Goal: Information Seeking & Learning: Learn about a topic

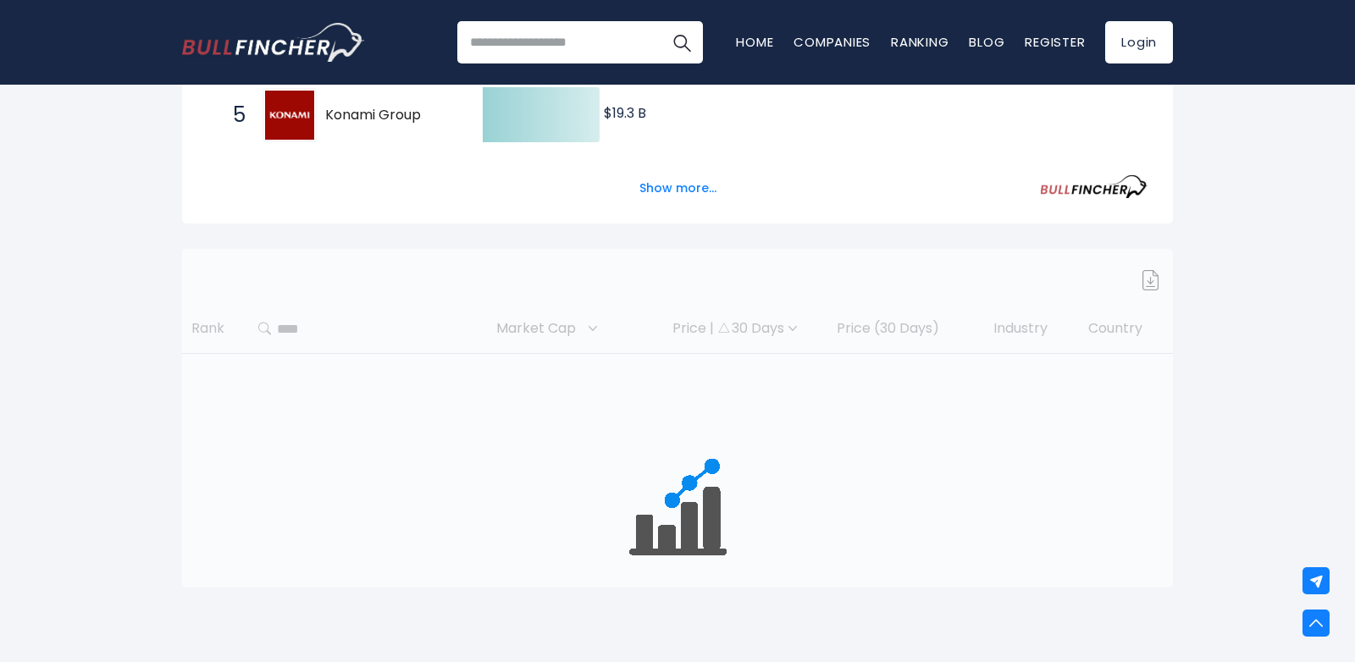
scroll to position [604, 0]
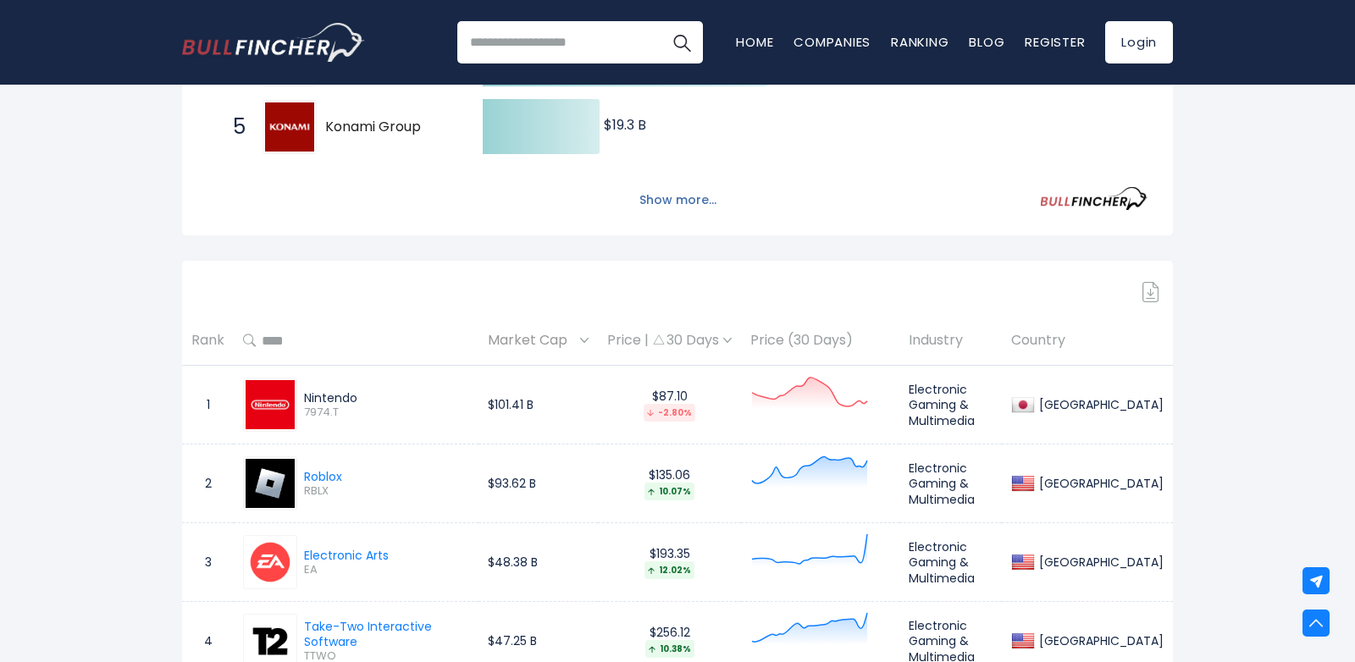
click at [688, 197] on button "Show more..." at bounding box center [677, 200] width 97 height 28
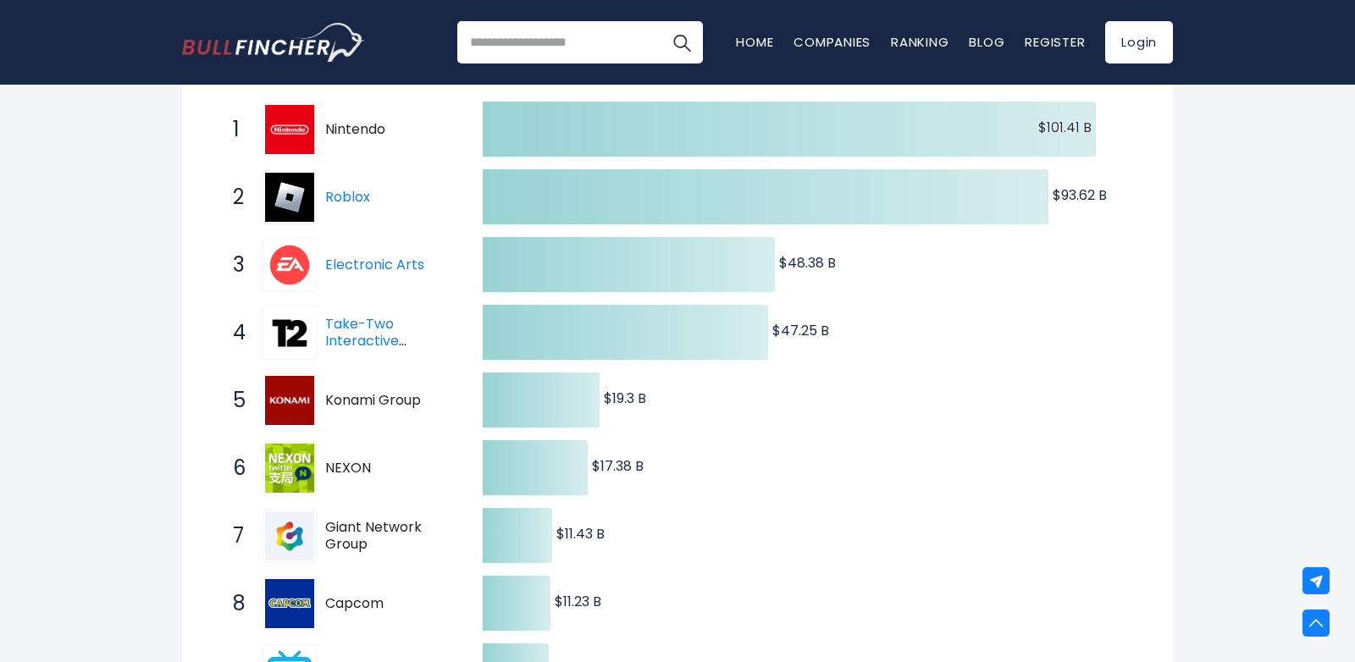
scroll to position [0, 0]
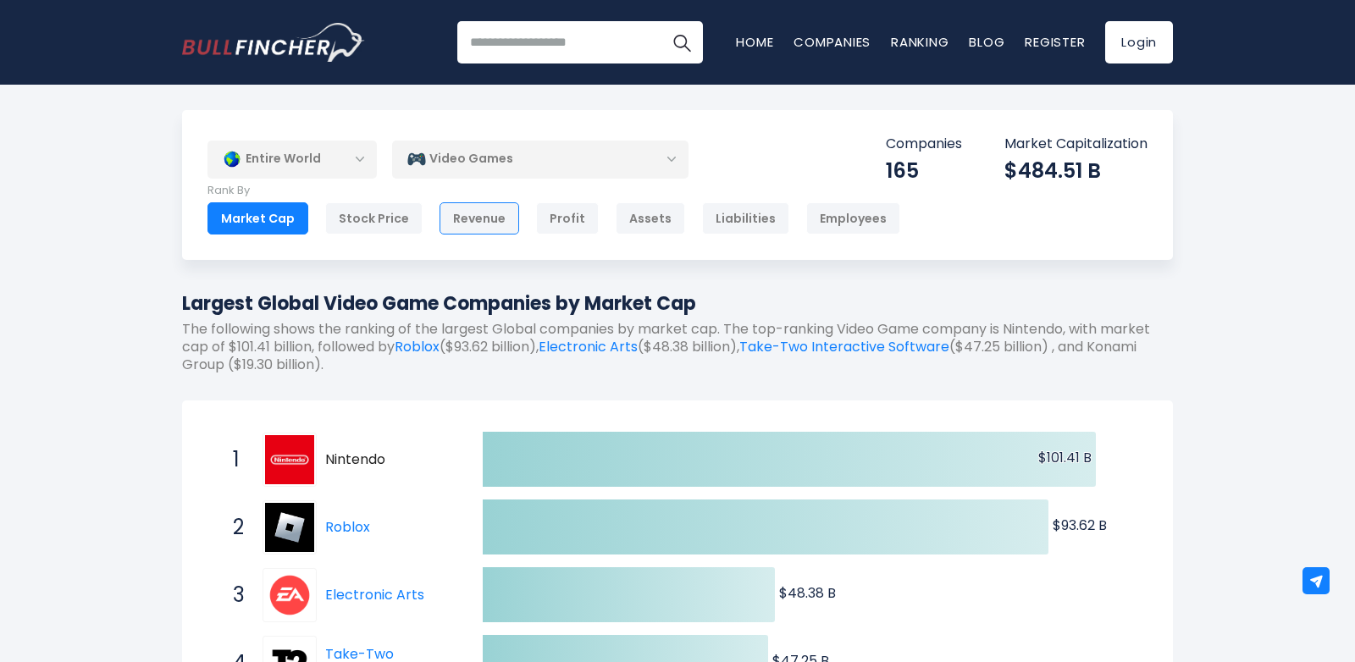
click at [477, 223] on div "Revenue" at bounding box center [480, 218] width 80 height 32
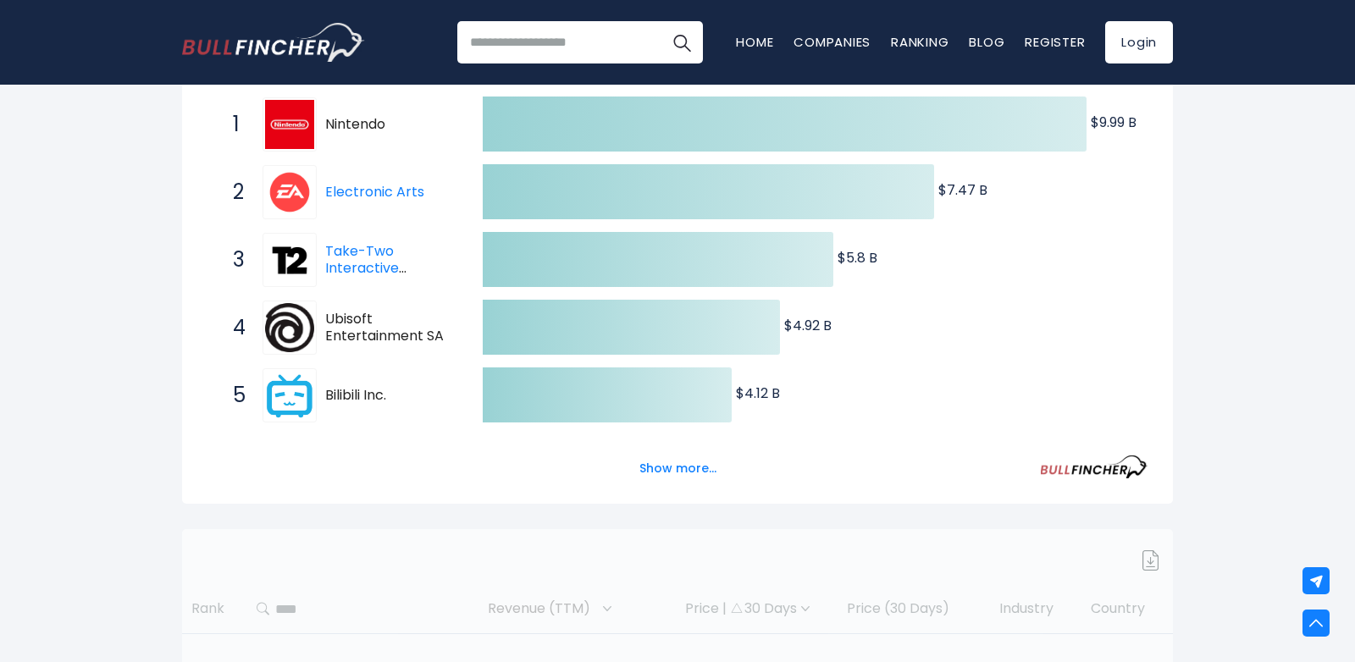
scroll to position [341, 0]
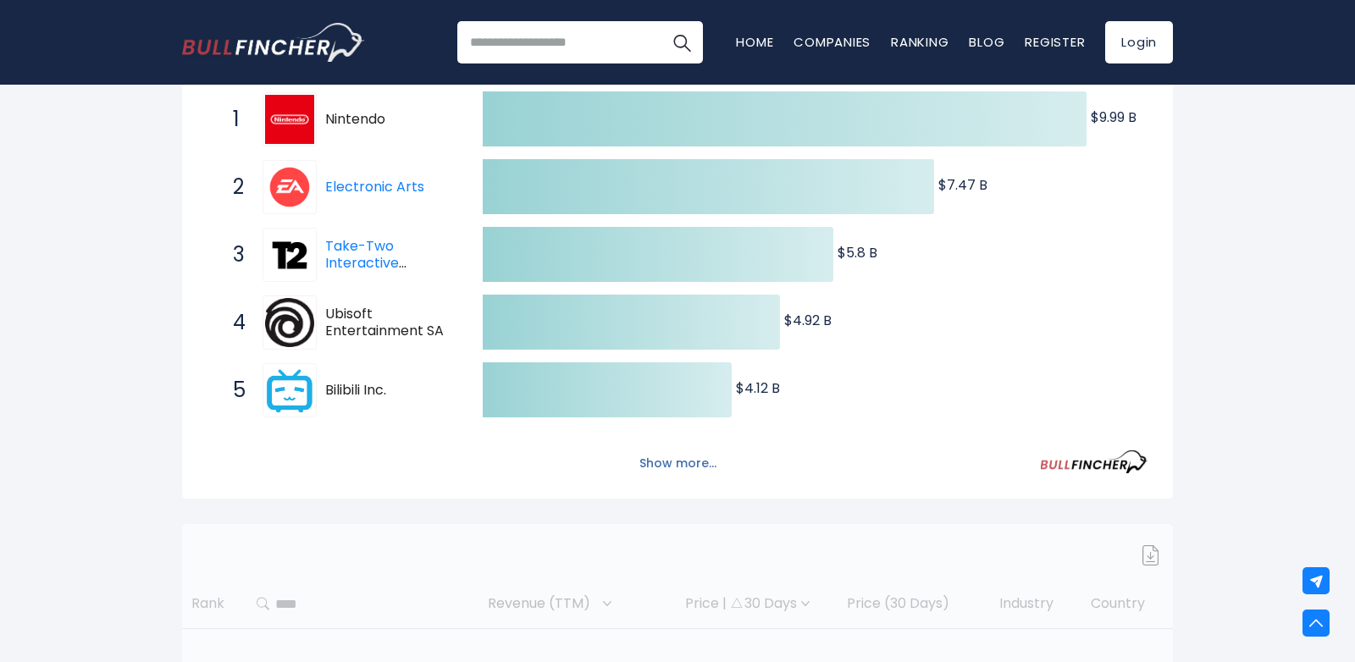
click at [690, 468] on button "Show more..." at bounding box center [677, 464] width 97 height 28
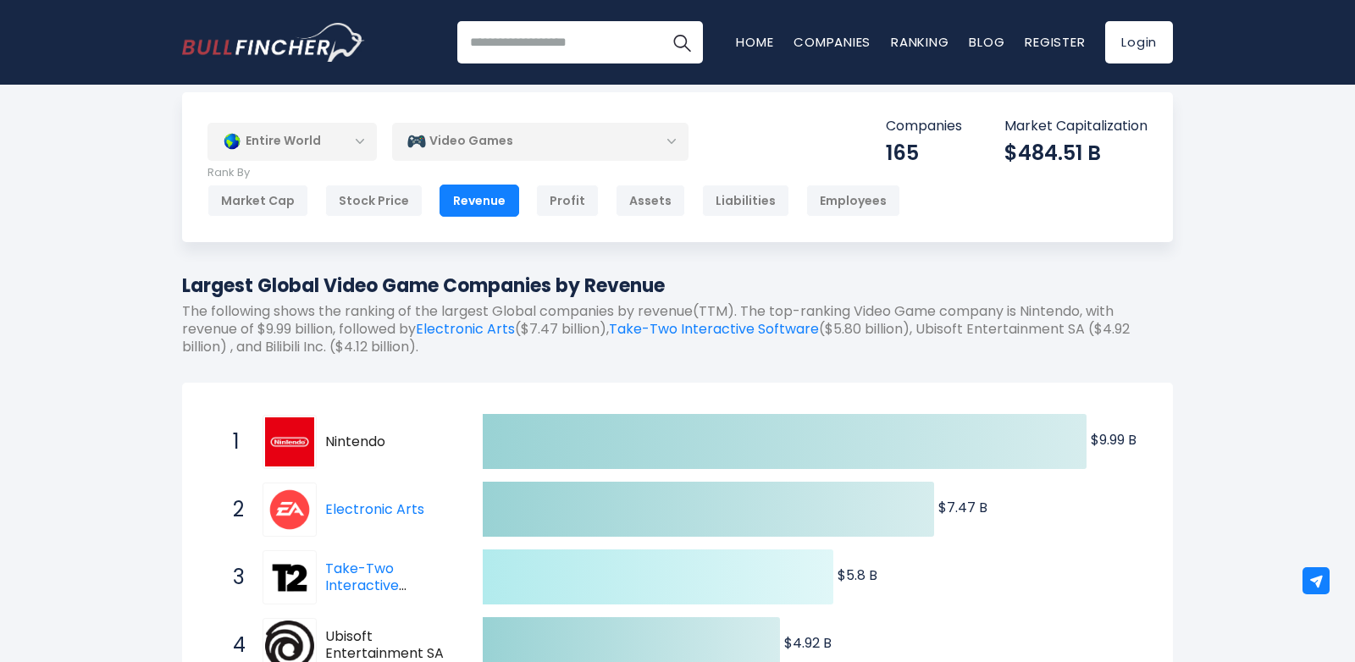
scroll to position [0, 0]
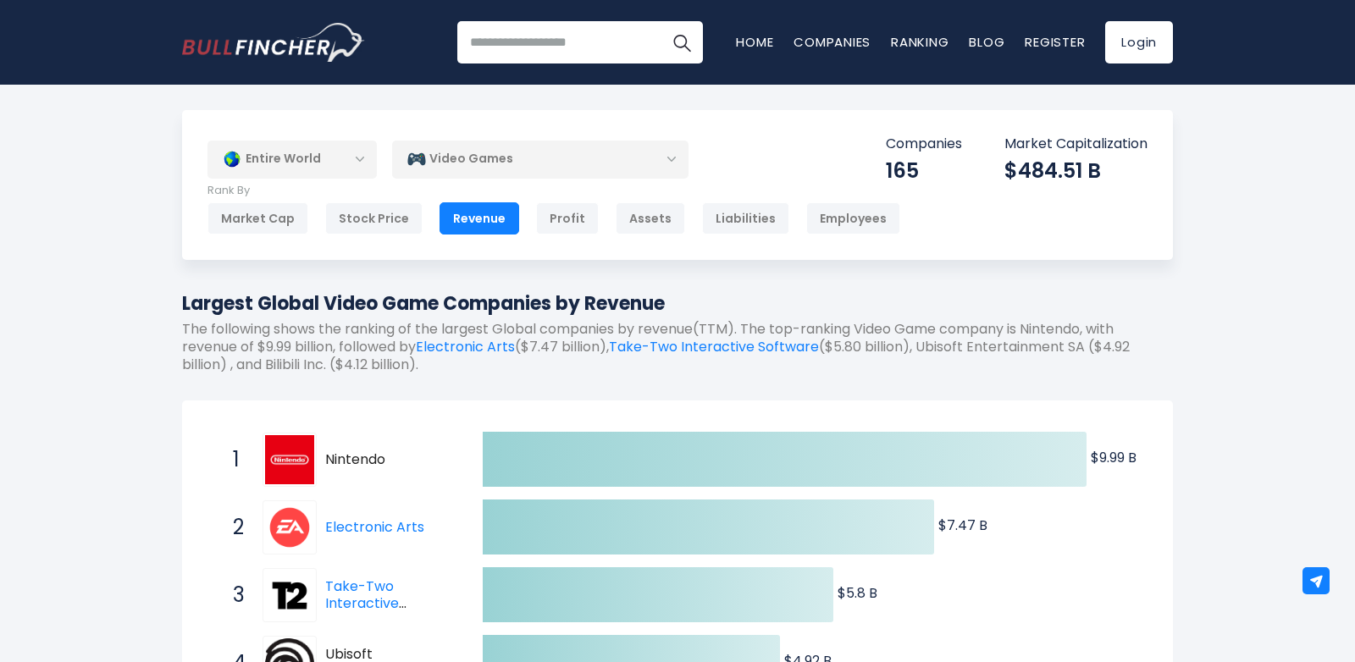
drag, startPoint x: 560, startPoint y: 219, endPoint x: 615, endPoint y: 245, distance: 60.6
click at [560, 219] on div "Profit" at bounding box center [567, 218] width 63 height 32
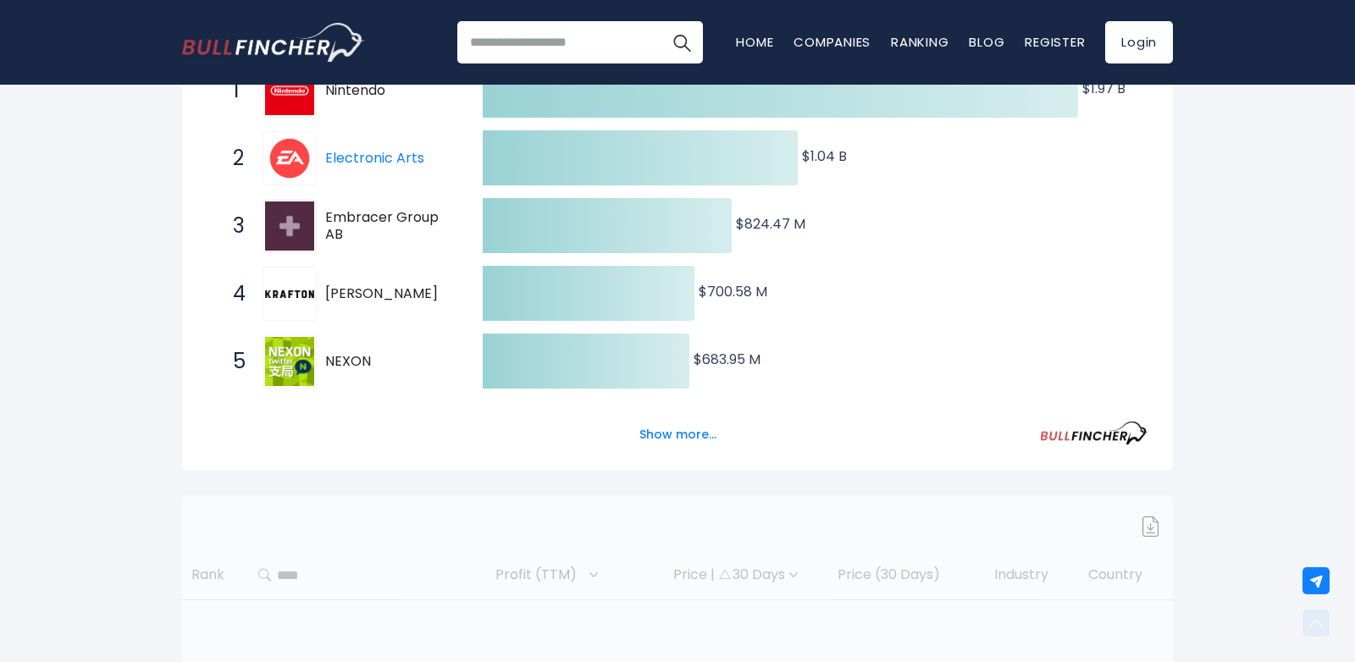
scroll to position [408, 0]
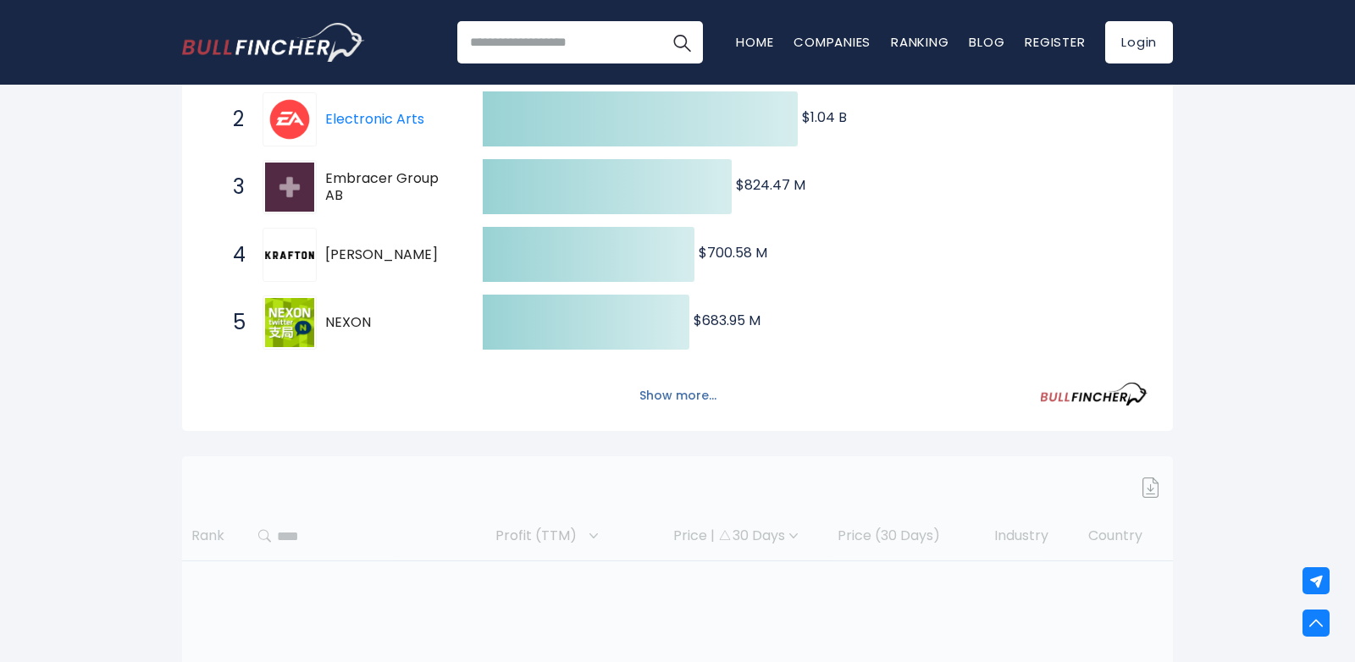
click at [679, 399] on button "Show more..." at bounding box center [677, 396] width 97 height 28
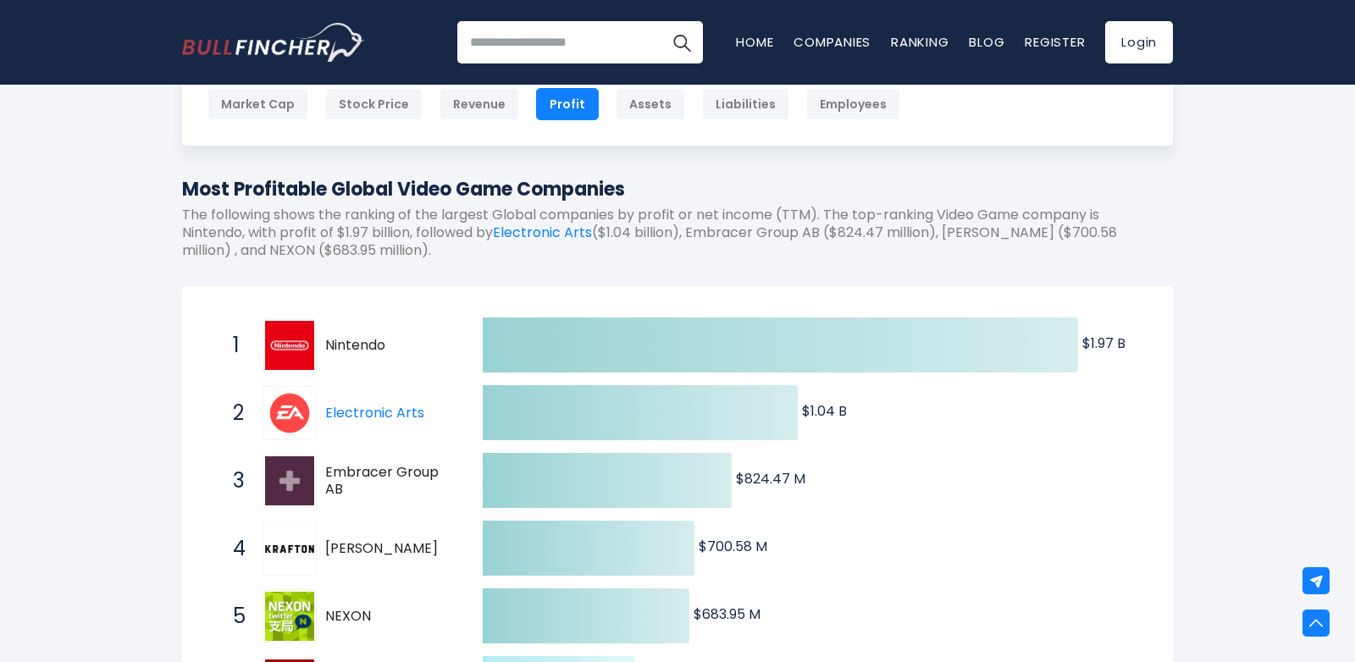
scroll to position [0, 0]
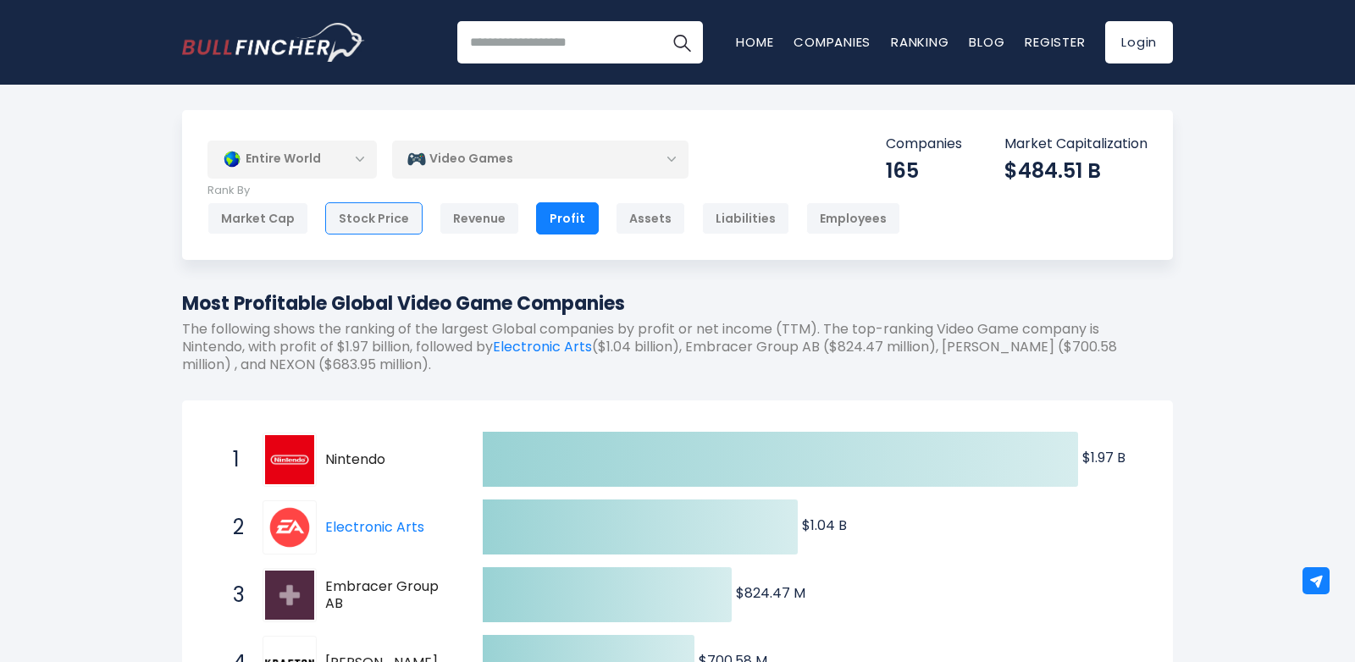
click at [385, 224] on div "Stock Price" at bounding box center [373, 218] width 97 height 32
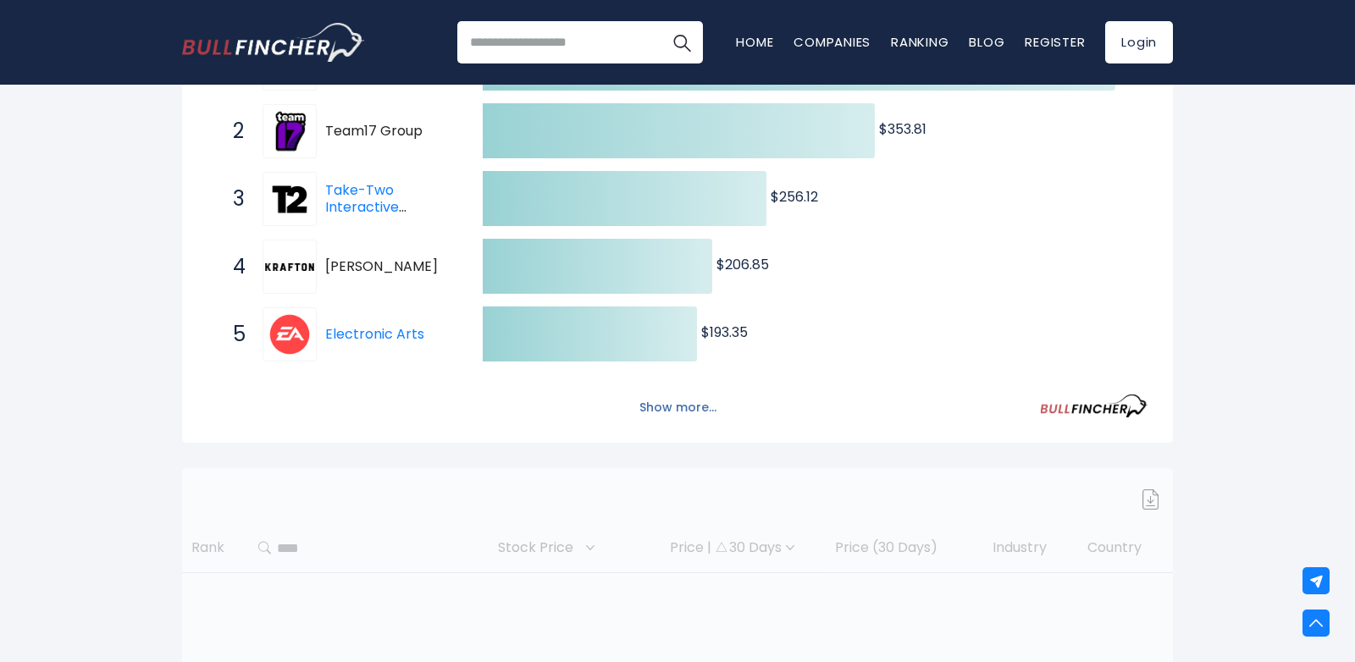
scroll to position [402, 0]
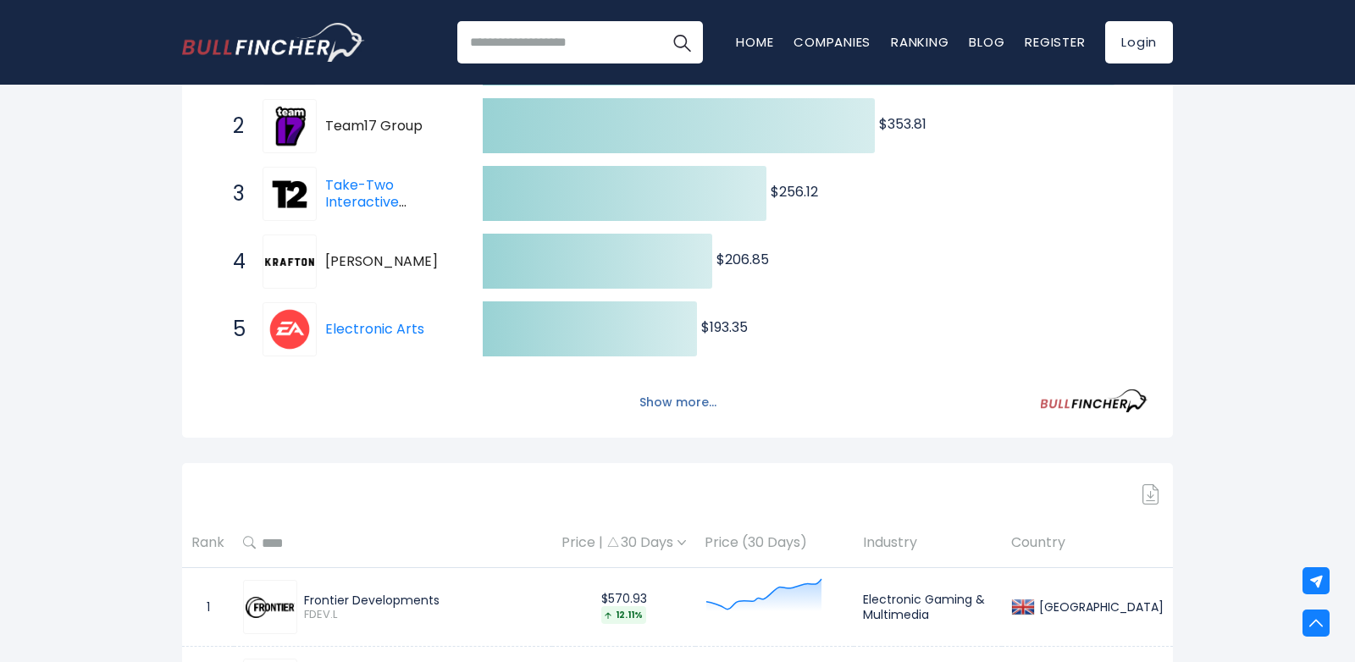
click at [699, 412] on button "Show more..." at bounding box center [677, 403] width 97 height 28
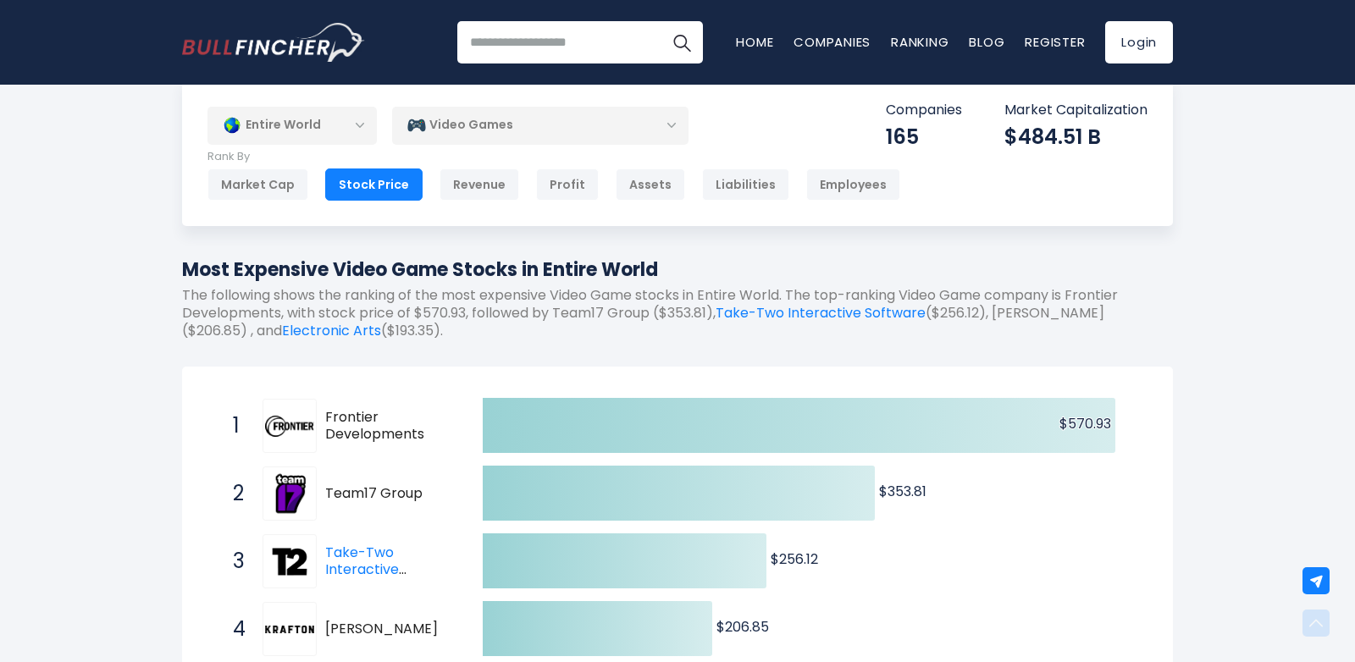
scroll to position [0, 0]
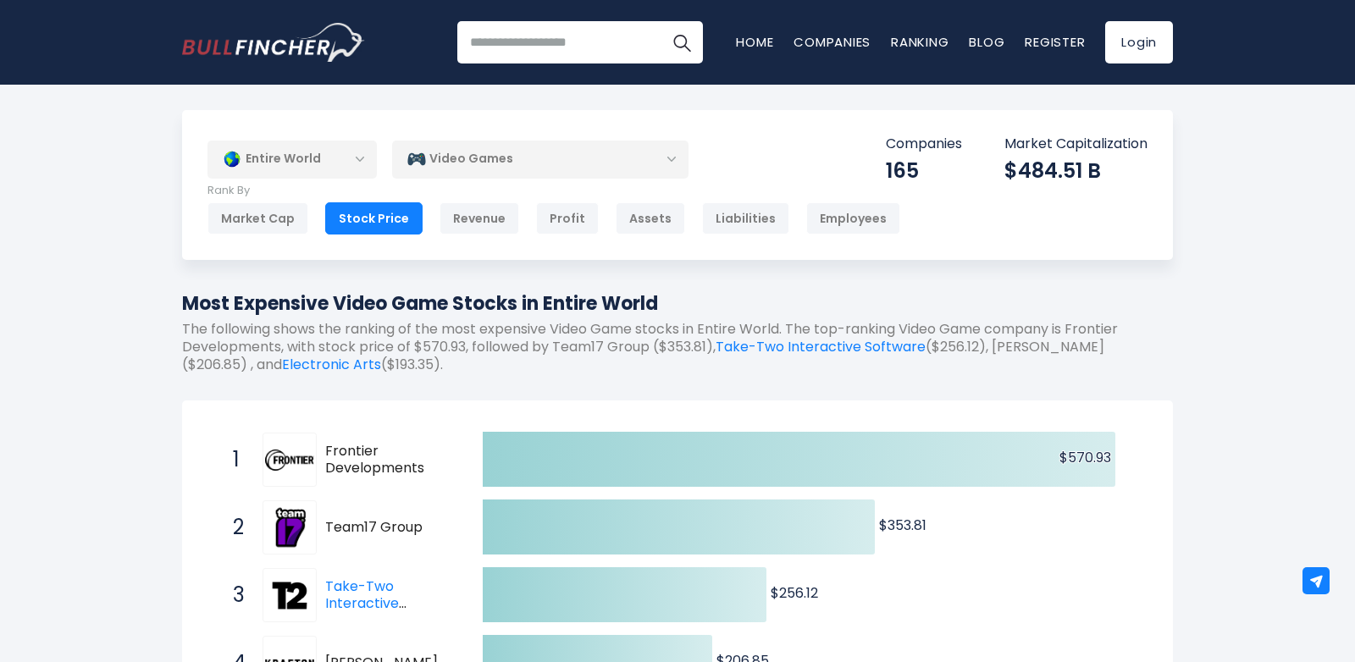
click at [346, 156] on div "Entire World" at bounding box center [292, 159] width 169 height 39
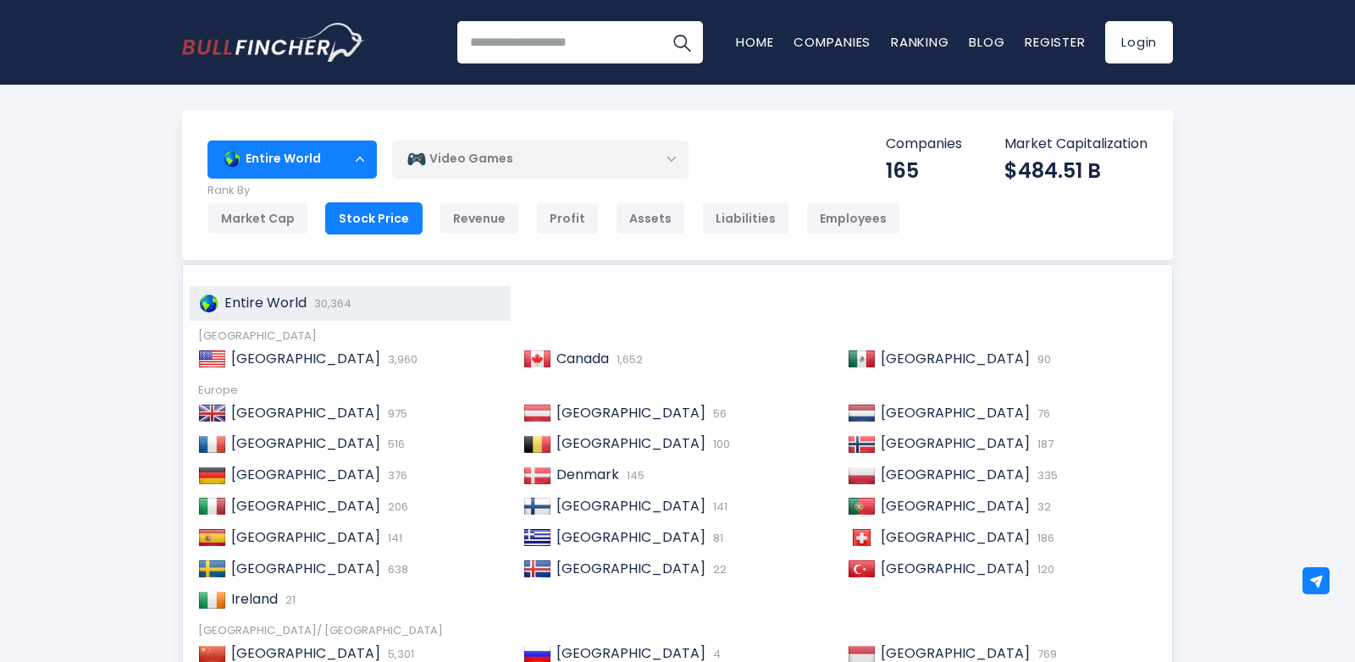
click at [361, 158] on div "Entire World" at bounding box center [292, 159] width 169 height 39
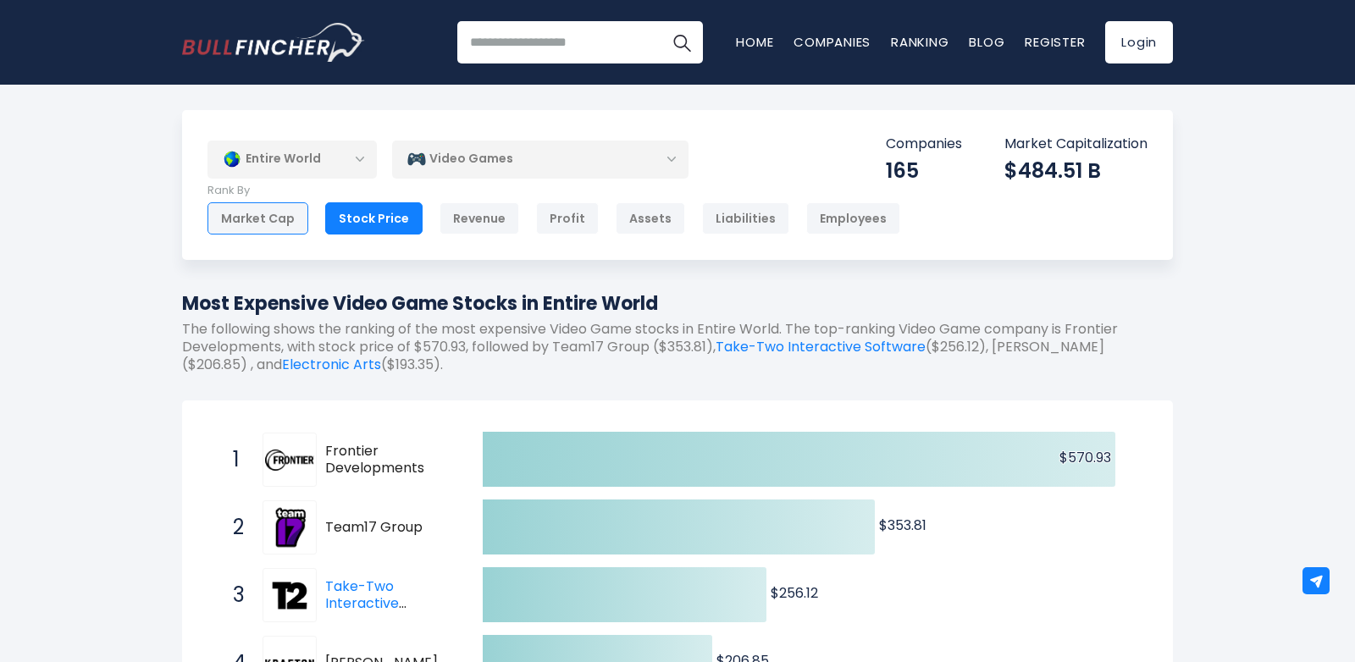
click at [269, 228] on div "Market Cap" at bounding box center [258, 218] width 101 height 32
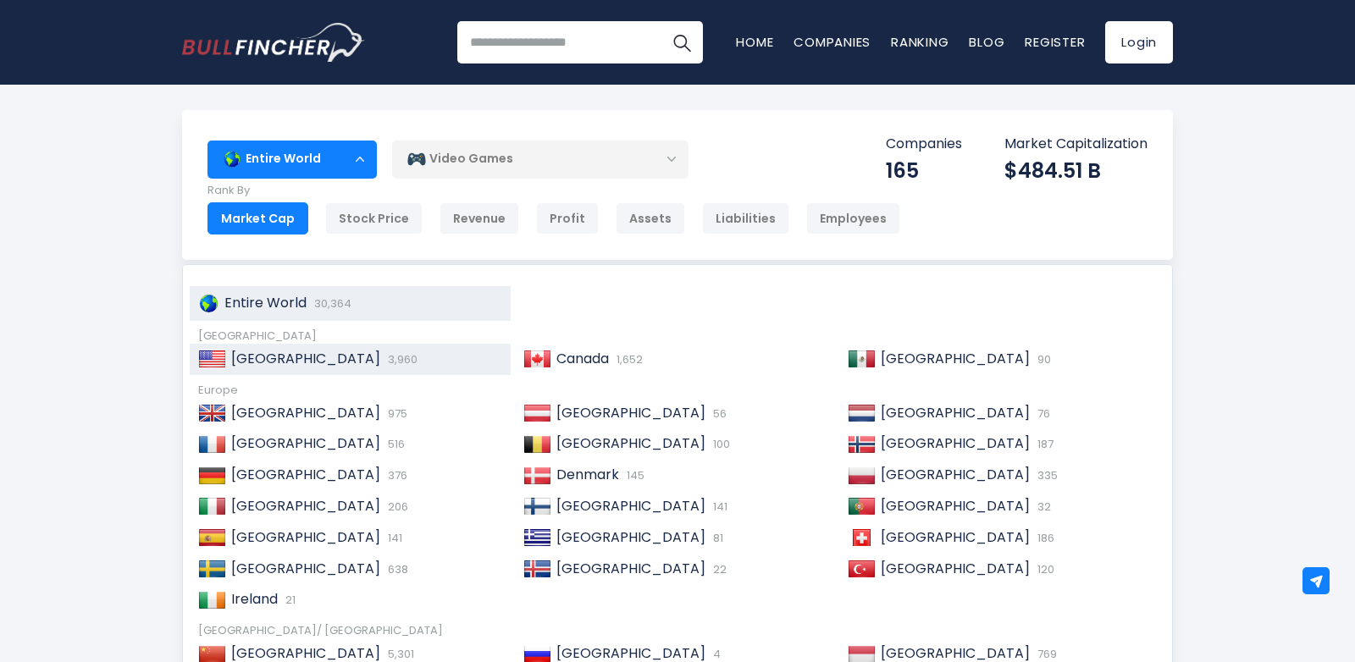
drag, startPoint x: 277, startPoint y: 369, endPoint x: 345, endPoint y: 363, distance: 68.1
click at [277, 369] on div "United States 3,960" at bounding box center [350, 359] width 321 height 31
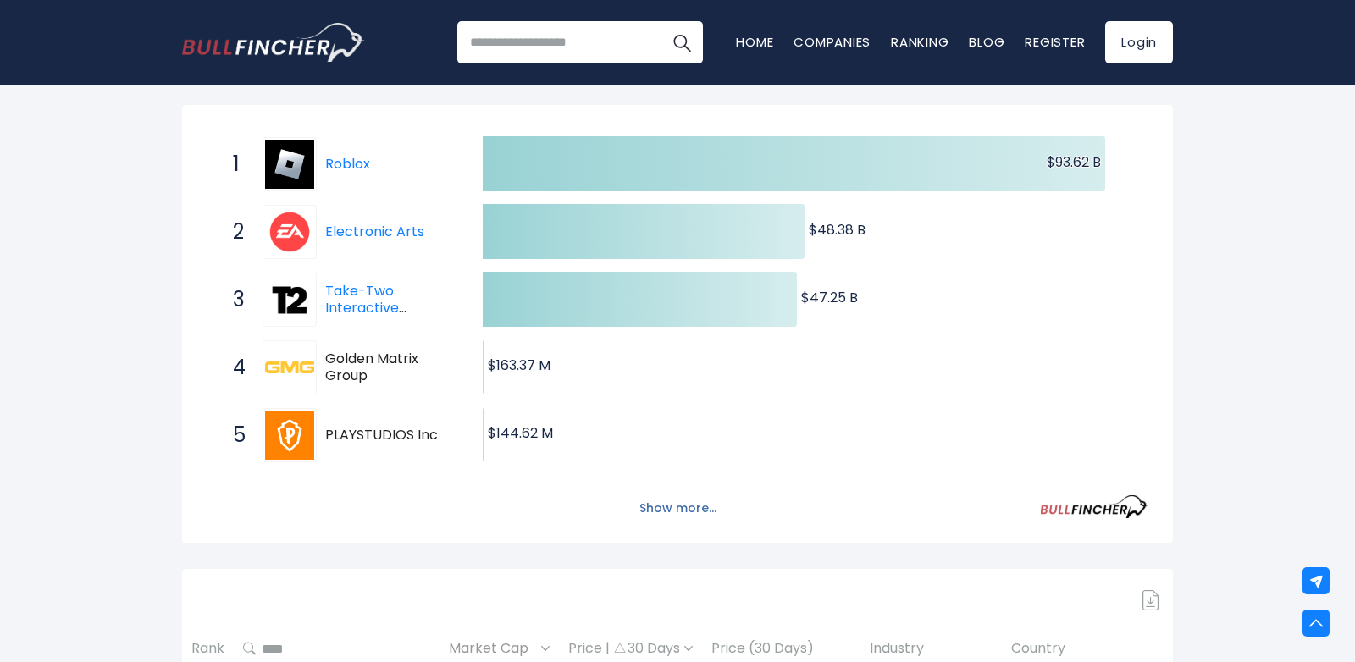
click at [684, 506] on button "Show more..." at bounding box center [677, 509] width 97 height 28
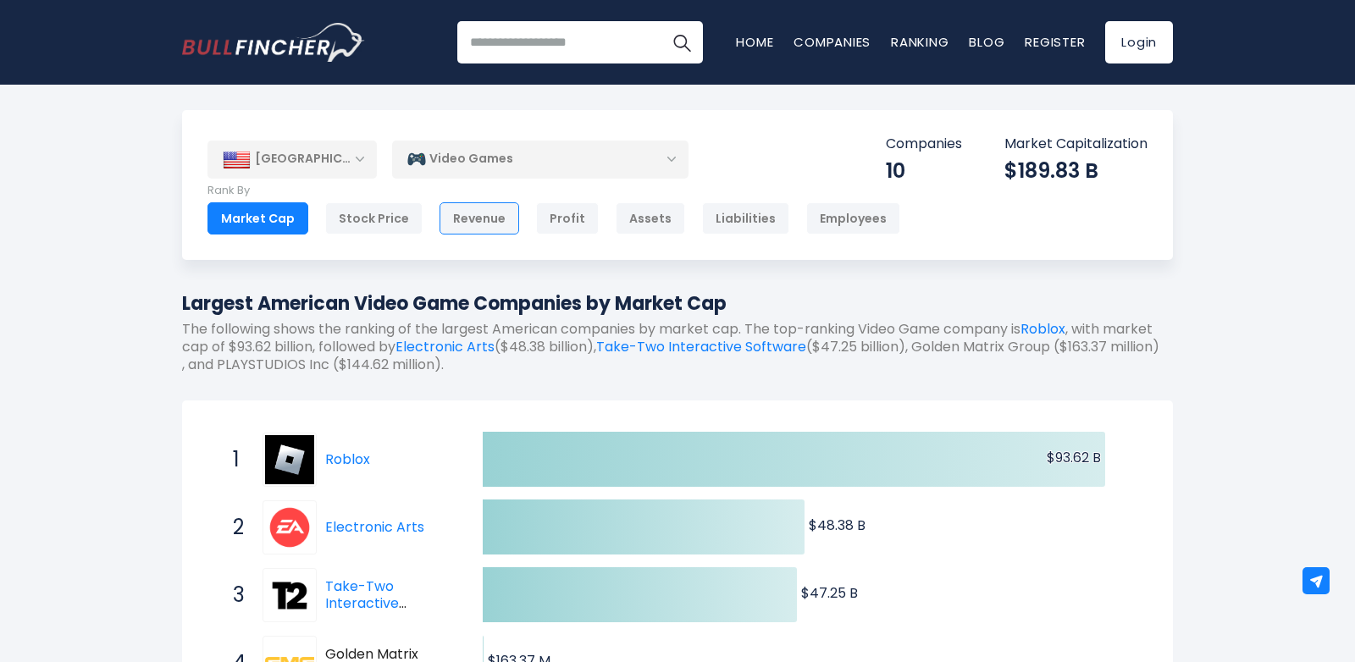
click at [479, 213] on div "Revenue" at bounding box center [480, 218] width 80 height 32
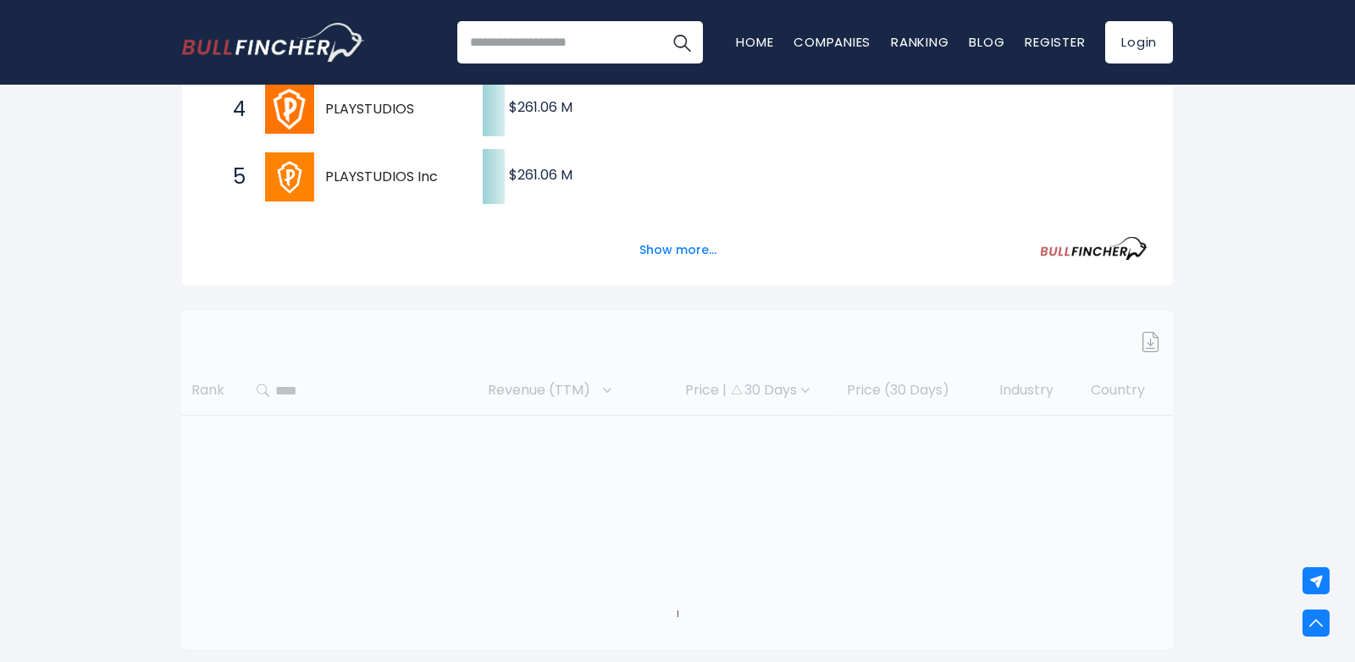
scroll to position [566, 0]
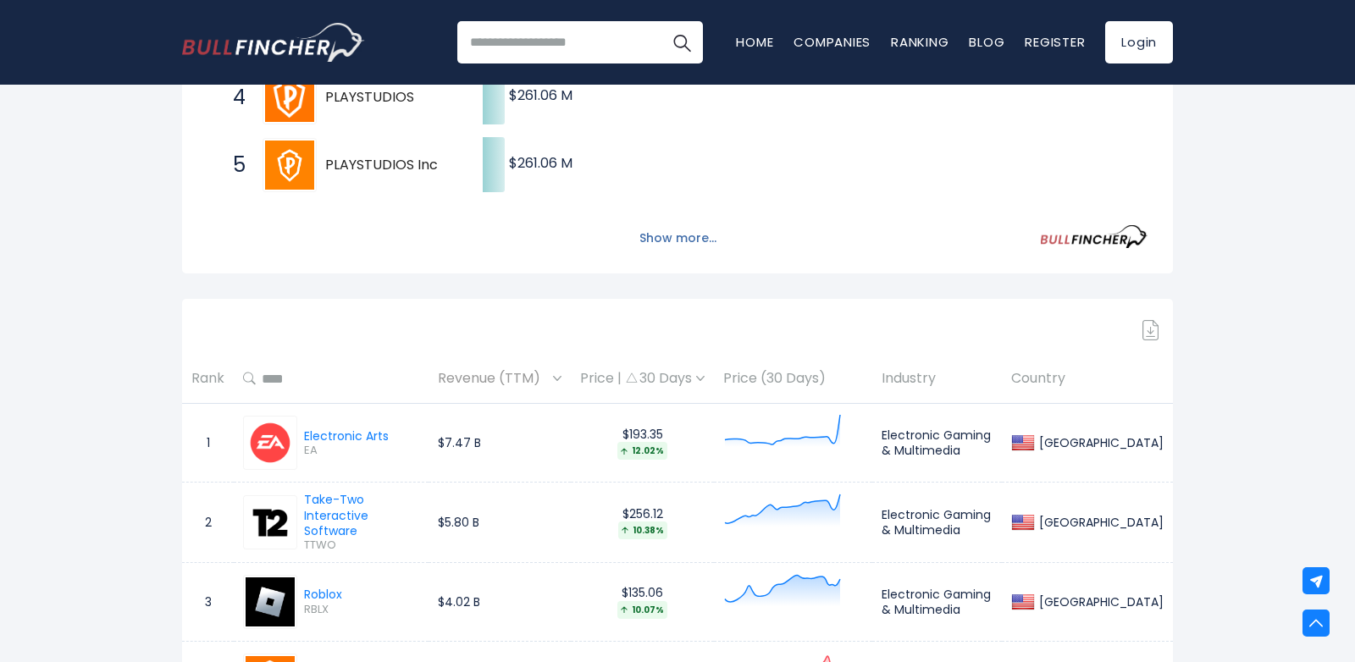
click at [677, 244] on button "Show more..." at bounding box center [677, 238] width 97 height 28
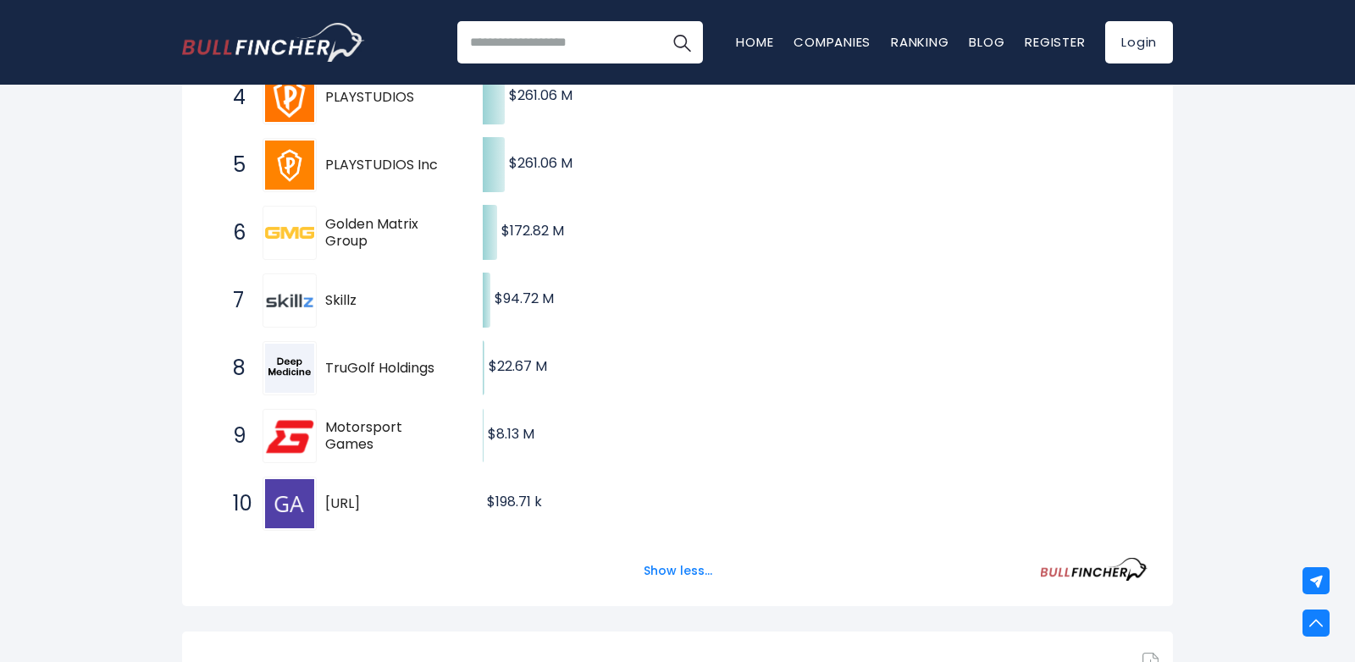
click at [561, 53] on input "search" at bounding box center [580, 42] width 246 height 42
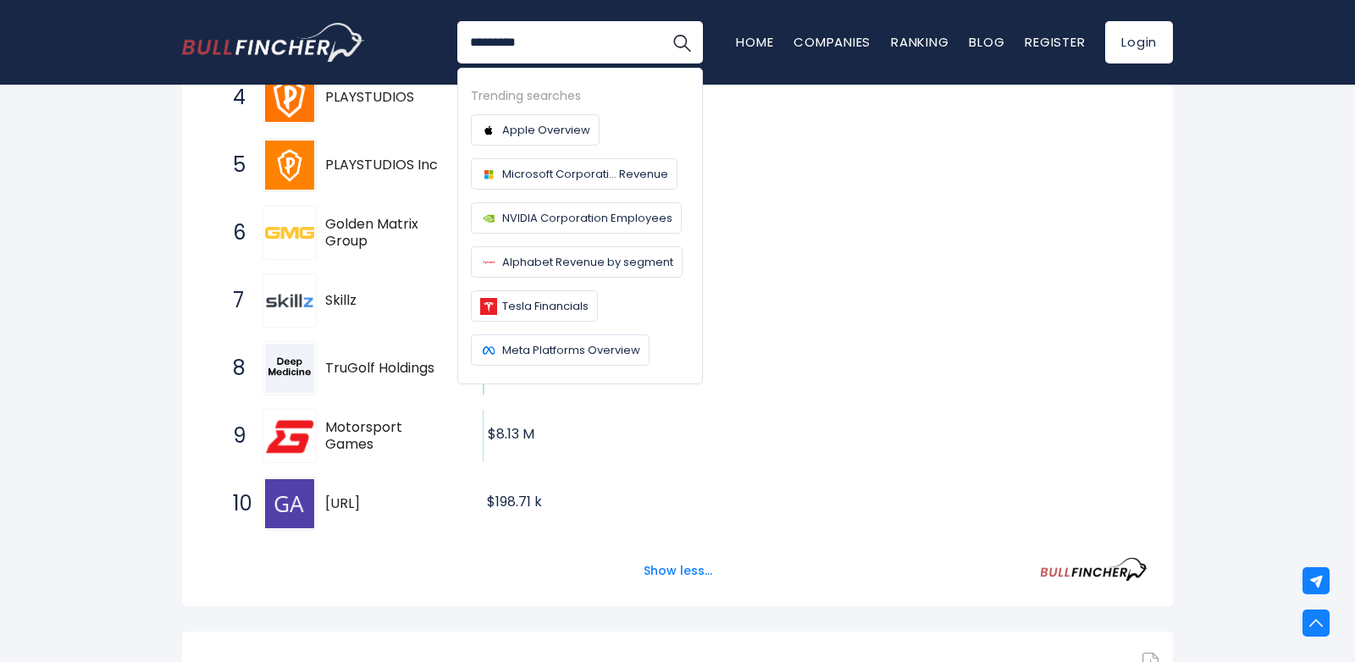
type input "*********"
click at [661, 21] on button "Search" at bounding box center [682, 42] width 42 height 42
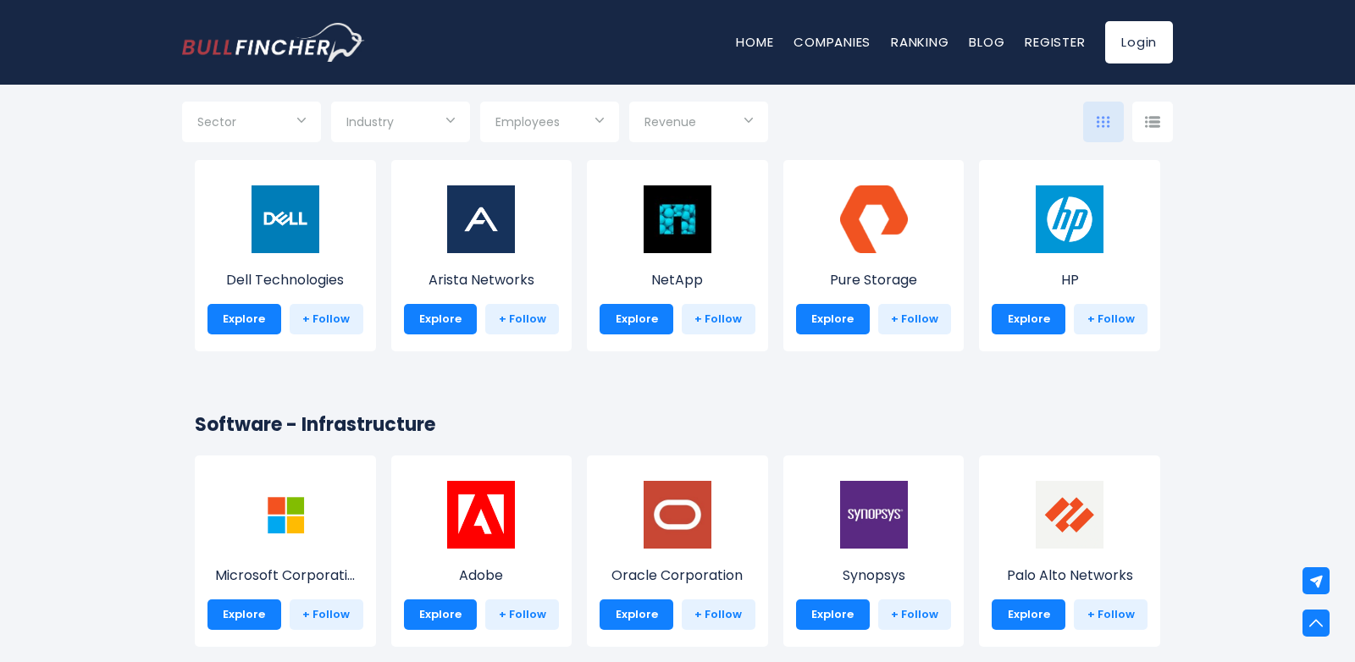
scroll to position [1263, 0]
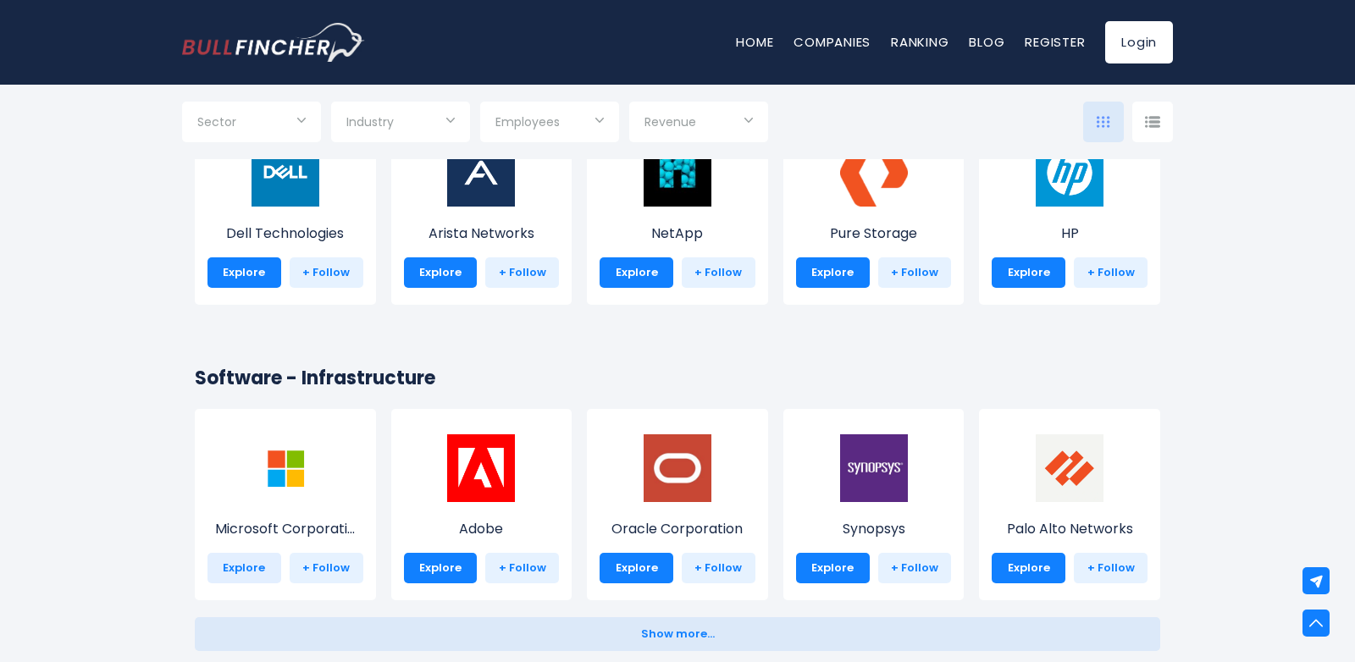
click at [263, 557] on link "Explore" at bounding box center [245, 568] width 74 height 30
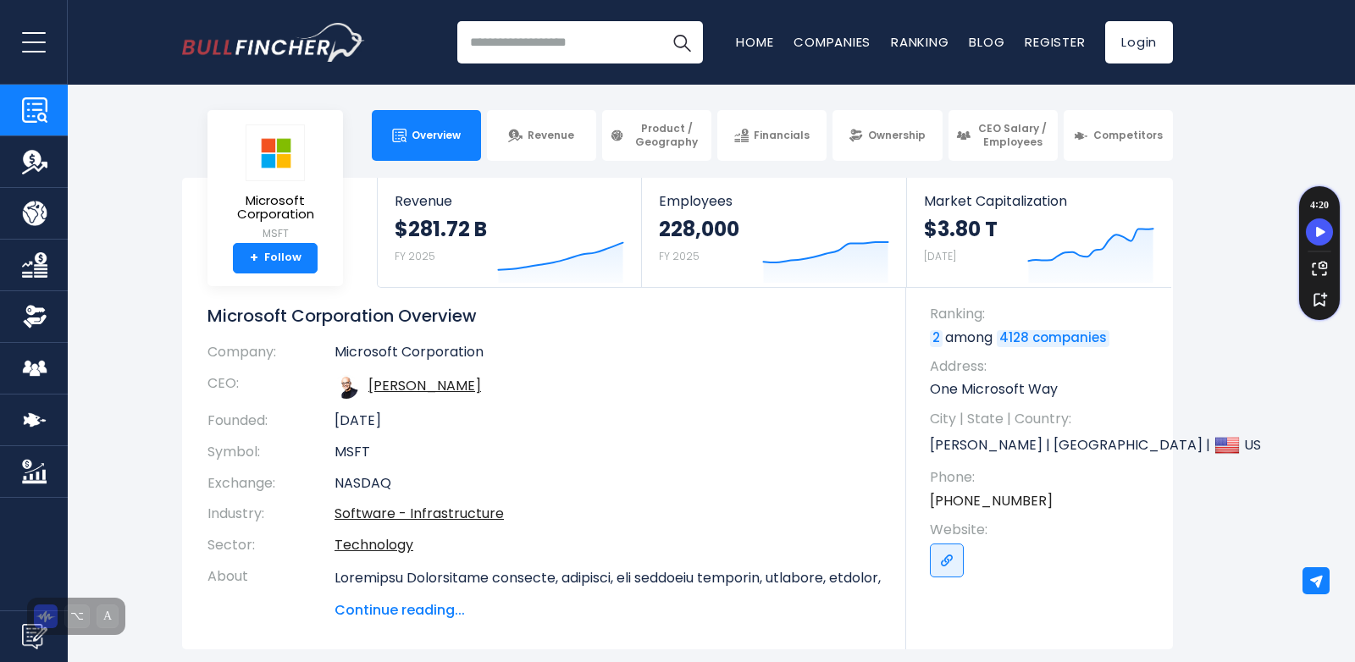
click at [560, 42] on input "search" at bounding box center [580, 42] width 246 height 42
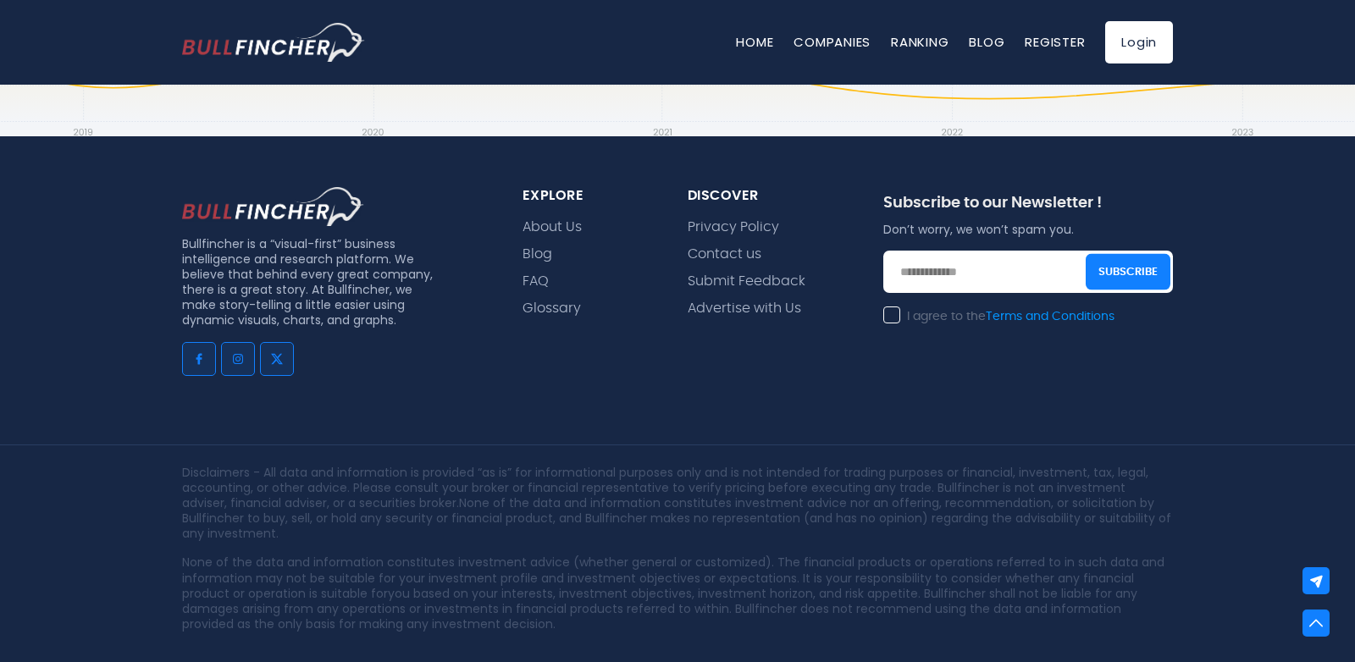
scroll to position [3897, 0]
